Goal: Use online tool/utility: Utilize a website feature to perform a specific function

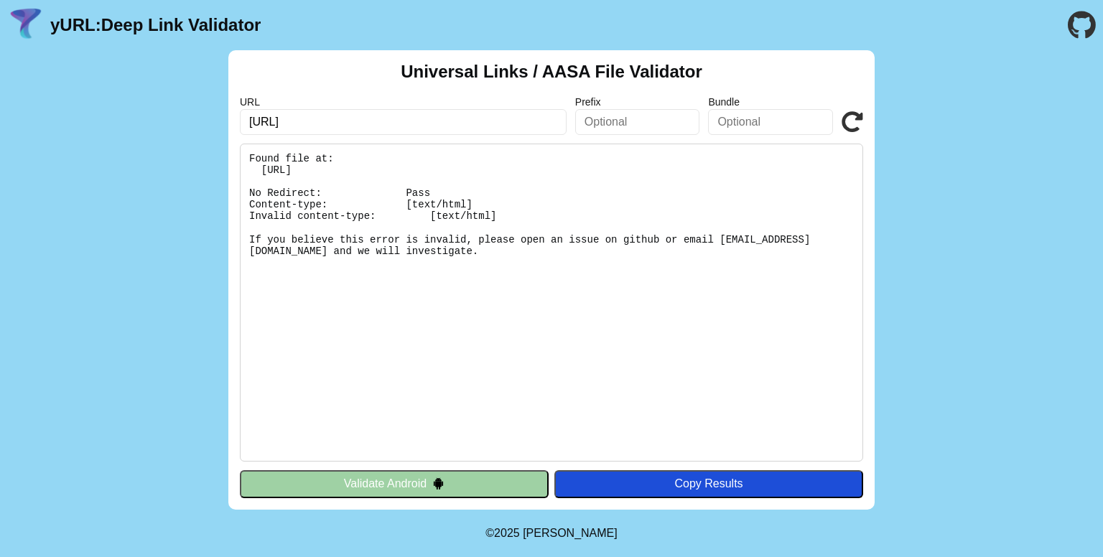
click at [368, 487] on button "Validate Android" at bounding box center [394, 483] width 309 height 27
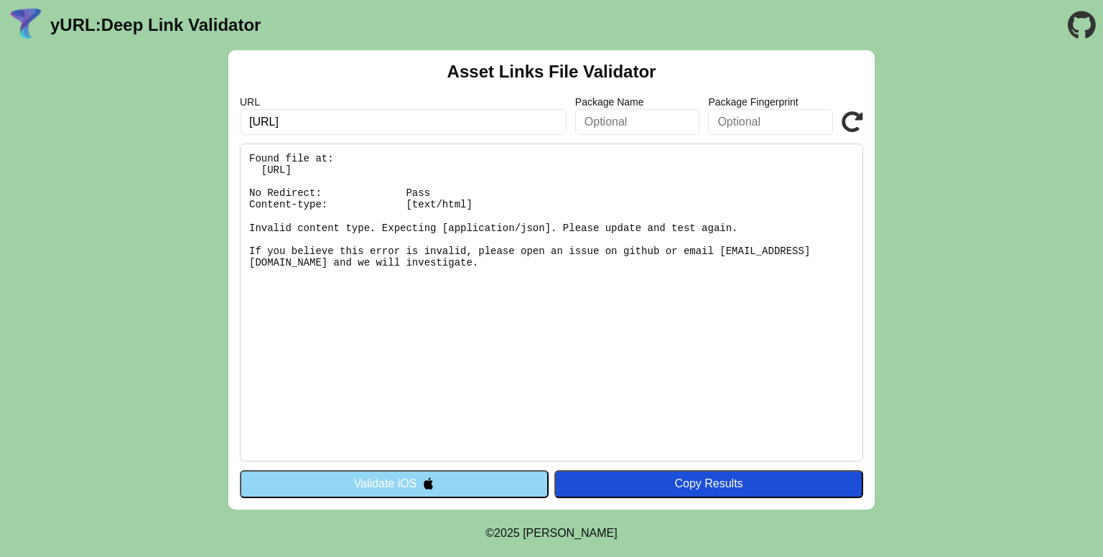
click at [610, 118] on input "text" at bounding box center [637, 122] width 125 height 26
click at [732, 110] on input "text" at bounding box center [770, 122] width 125 height 26
click at [695, 482] on div "Copy Results" at bounding box center [708, 483] width 294 height 13
click at [408, 485] on button "Validate iOS" at bounding box center [394, 483] width 309 height 27
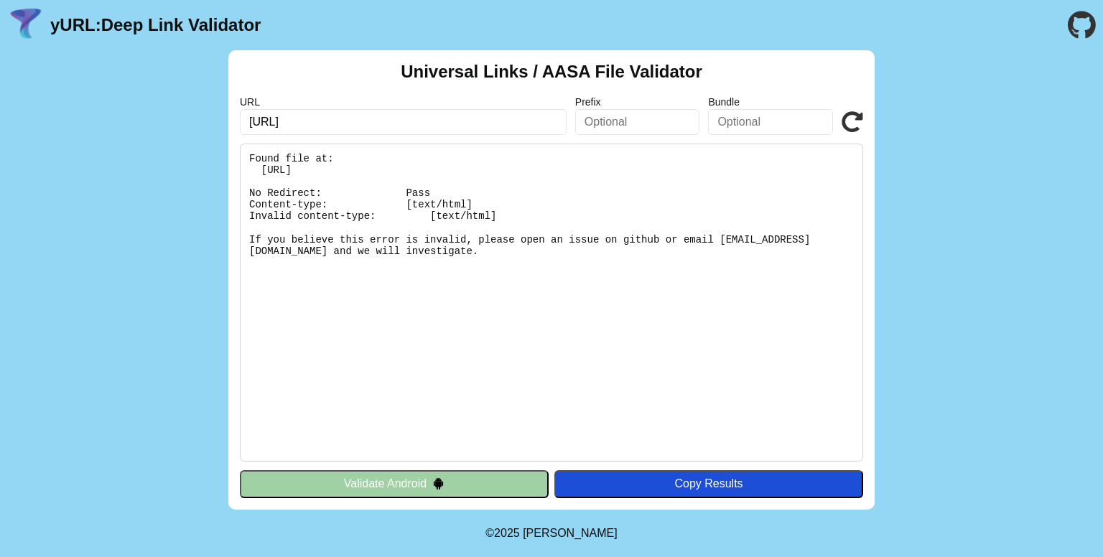
click at [408, 485] on button "Validate Android" at bounding box center [394, 483] width 309 height 27
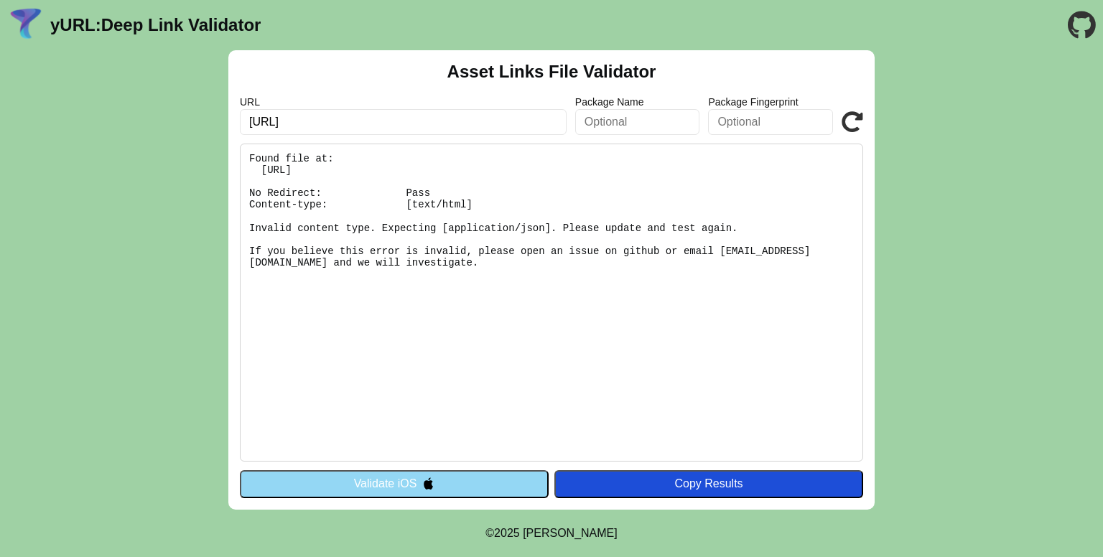
click at [408, 485] on button "Validate iOS" at bounding box center [394, 483] width 309 height 27
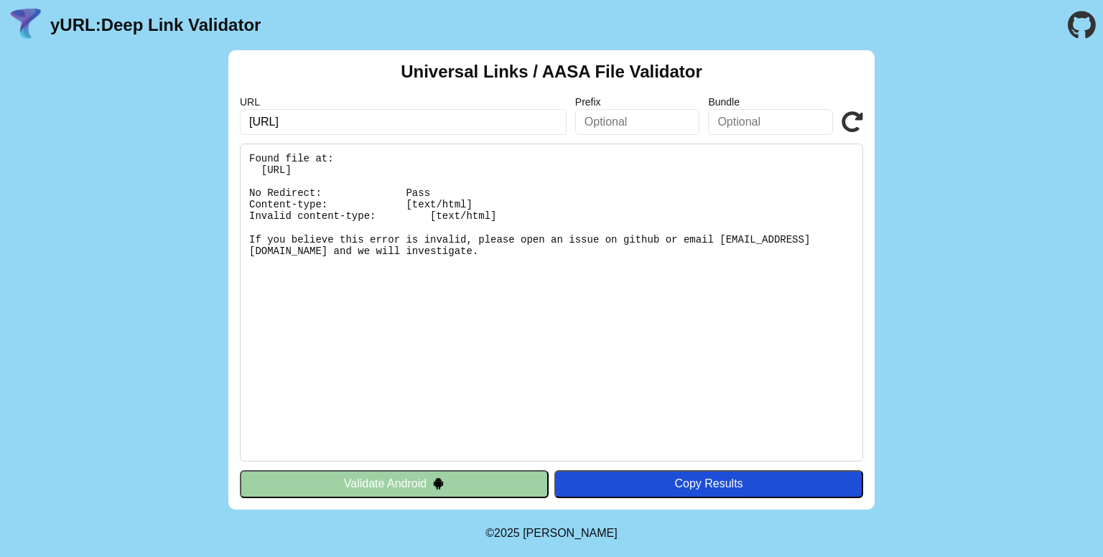
click at [660, 479] on div "Copy Results" at bounding box center [708, 483] width 294 height 13
click at [424, 487] on button "Validate Android" at bounding box center [394, 483] width 309 height 27
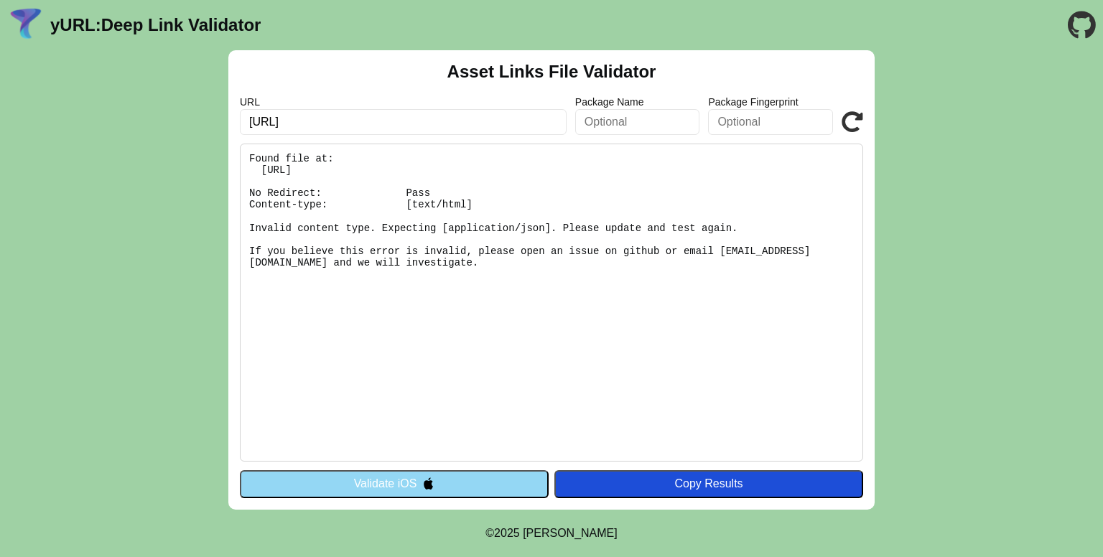
click at [414, 486] on button "Validate iOS" at bounding box center [394, 483] width 309 height 27
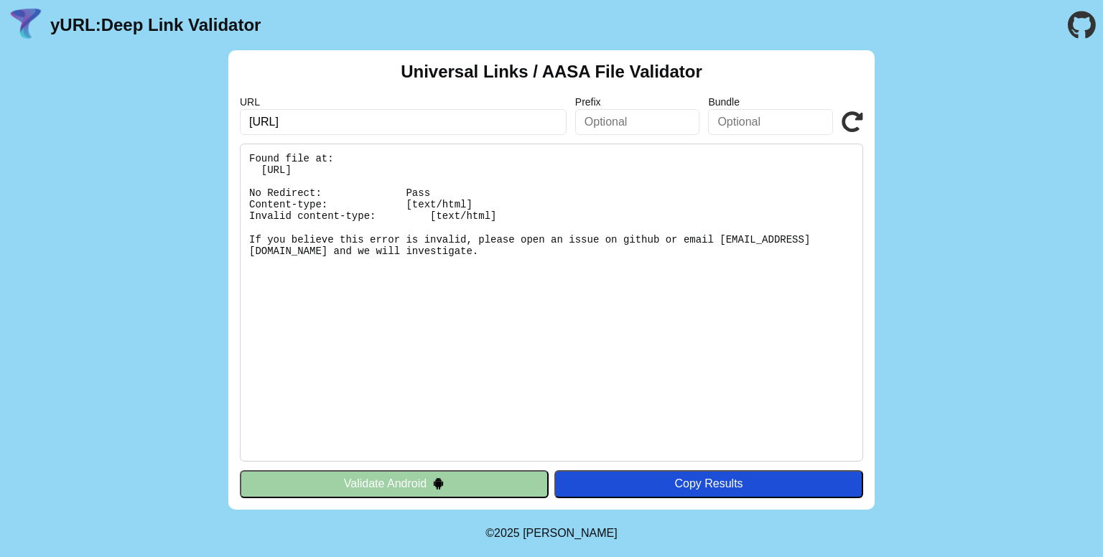
click at [351, 121] on input "[URL]" at bounding box center [403, 122] width 327 height 26
click at [378, 486] on button "Validate Android" at bounding box center [394, 483] width 309 height 27
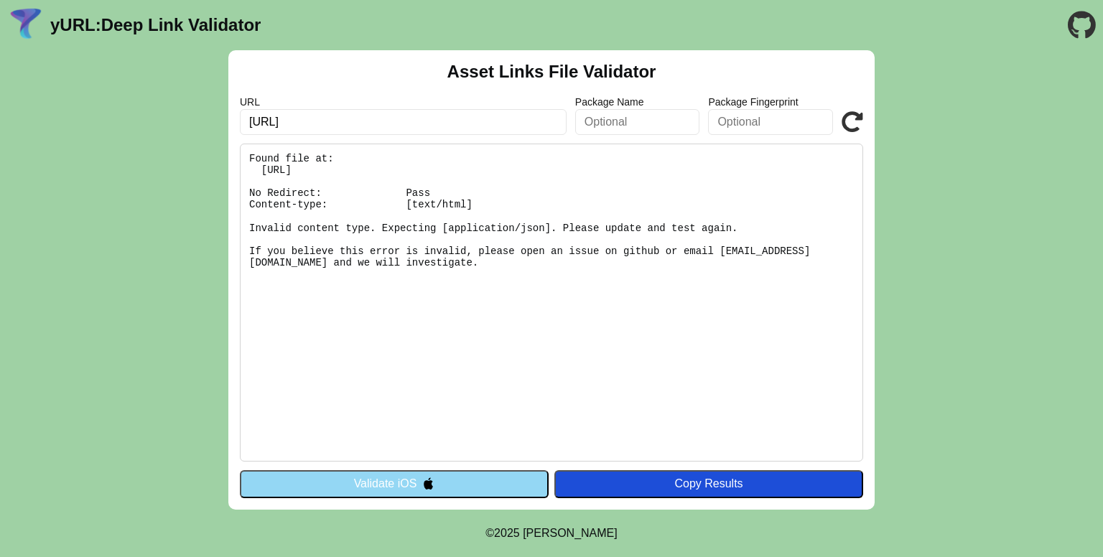
click at [378, 486] on button "Validate iOS" at bounding box center [394, 483] width 309 height 27
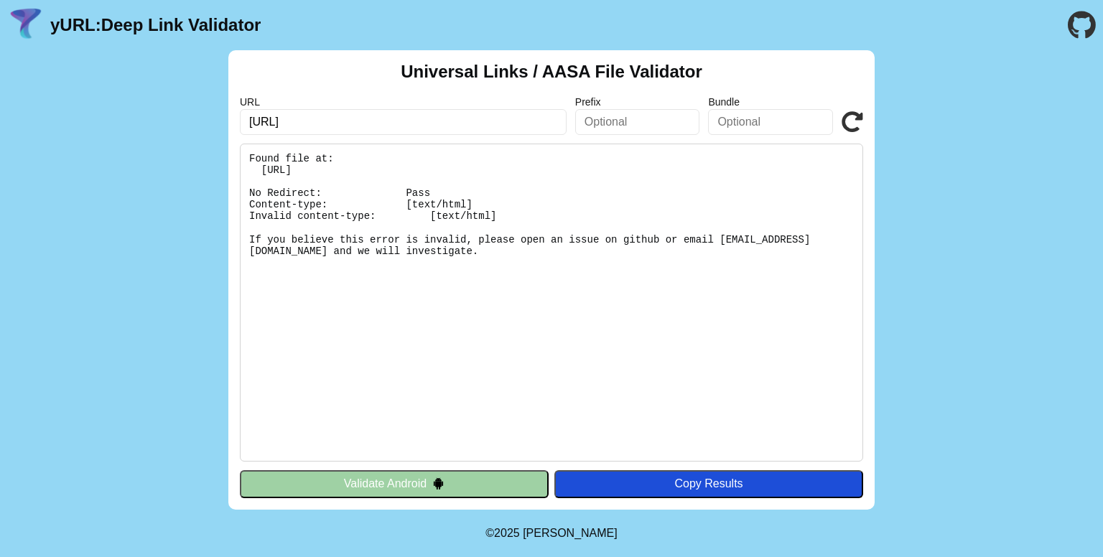
click at [301, 484] on button "Validate Android" at bounding box center [394, 483] width 309 height 27
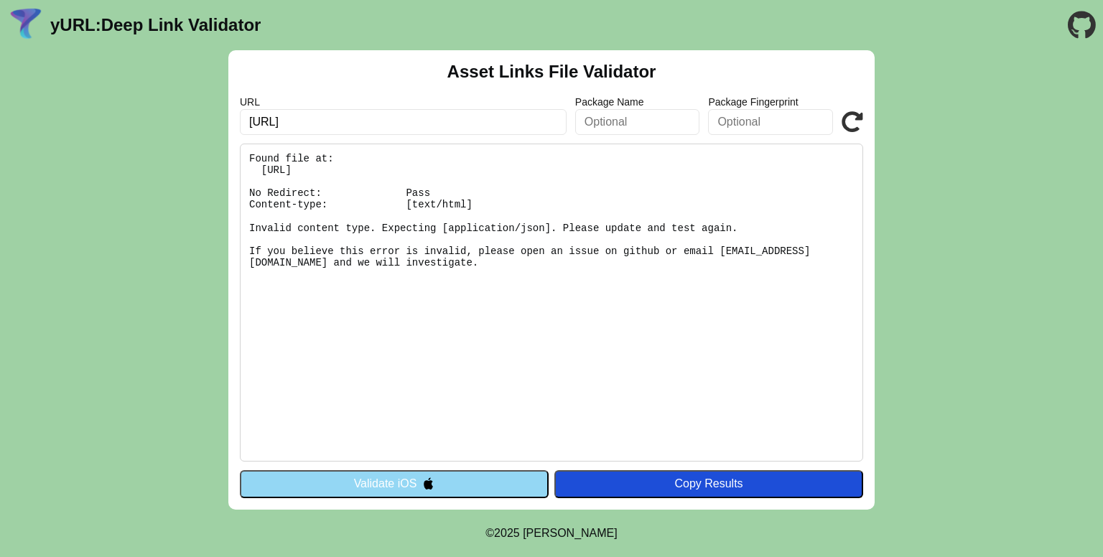
click at [326, 486] on button "Validate iOS" at bounding box center [394, 483] width 309 height 27
